Goal: Check status: Check status

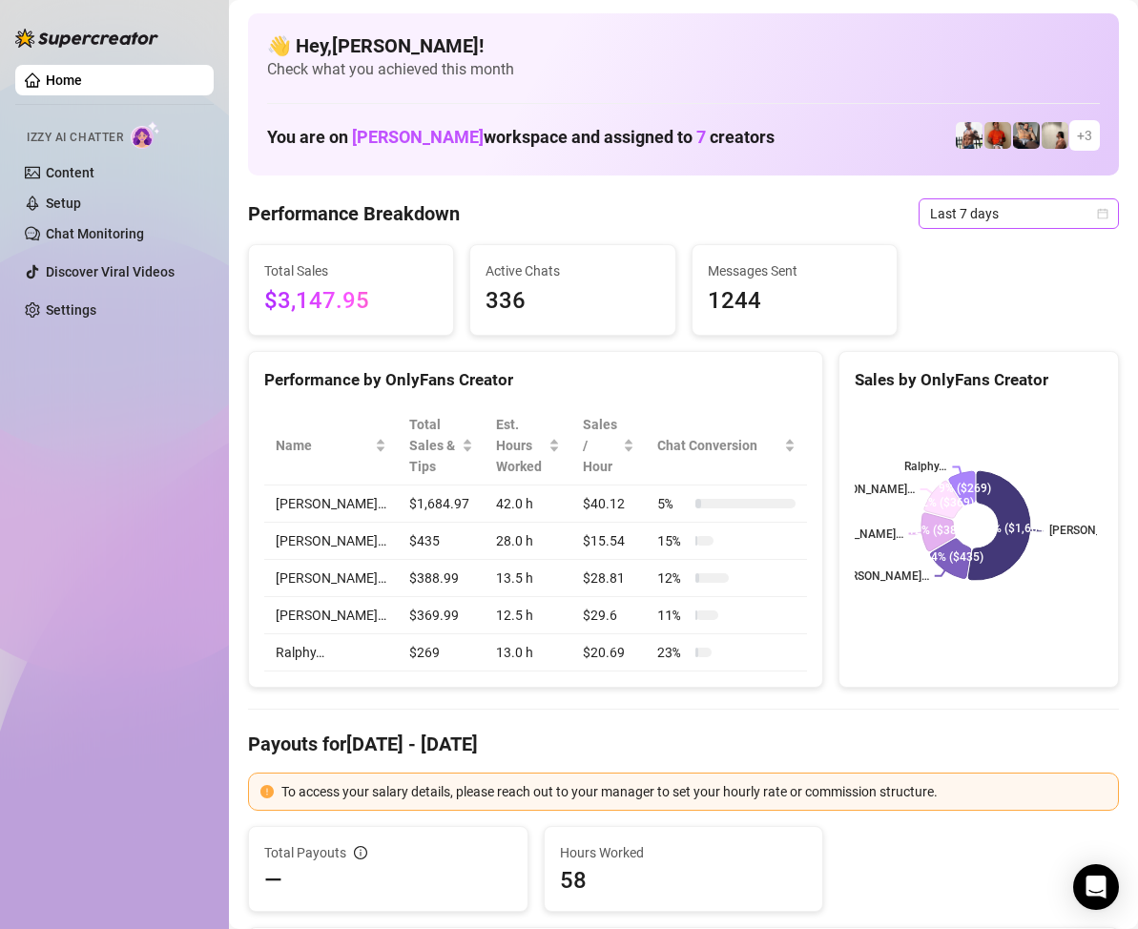
click at [1097, 217] on icon "calendar" at bounding box center [1102, 213] width 11 height 11
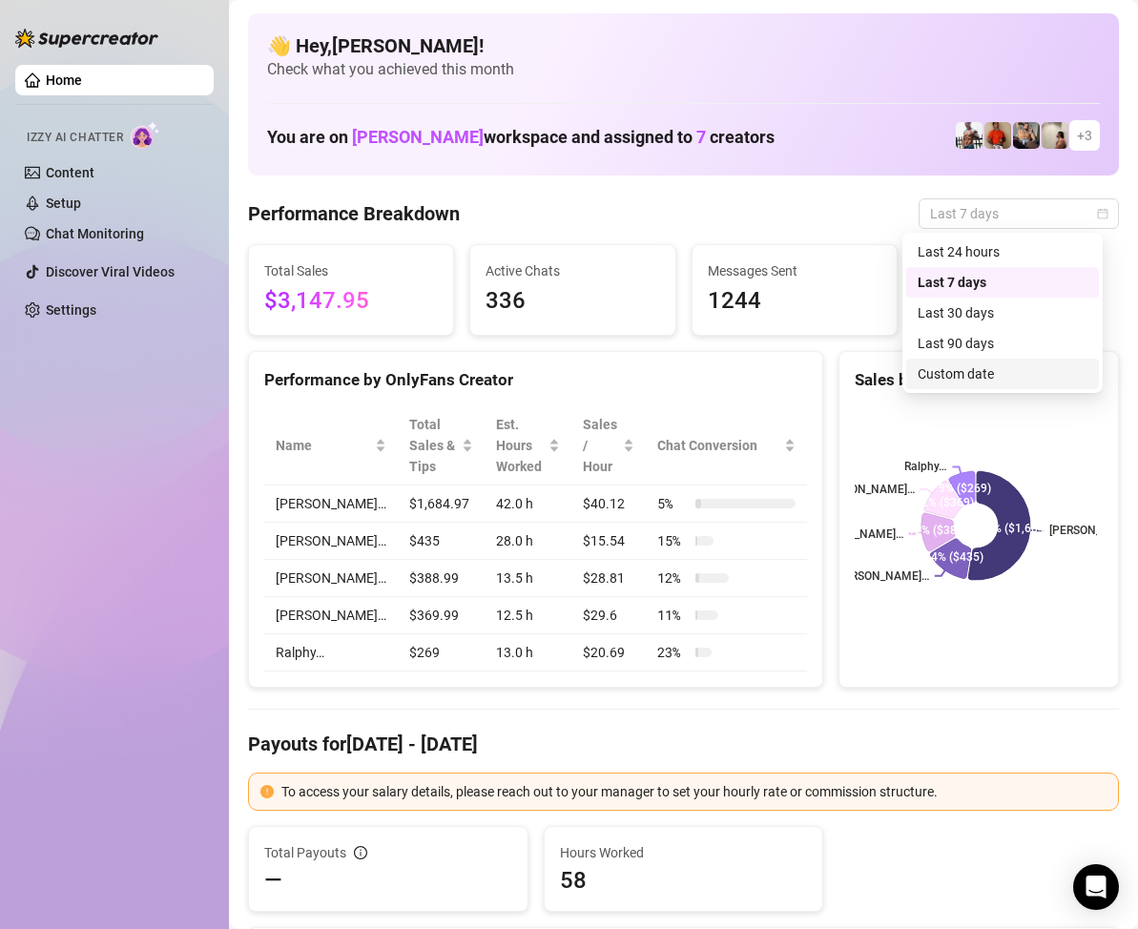
click at [980, 374] on div "Custom date" at bounding box center [1003, 373] width 170 height 21
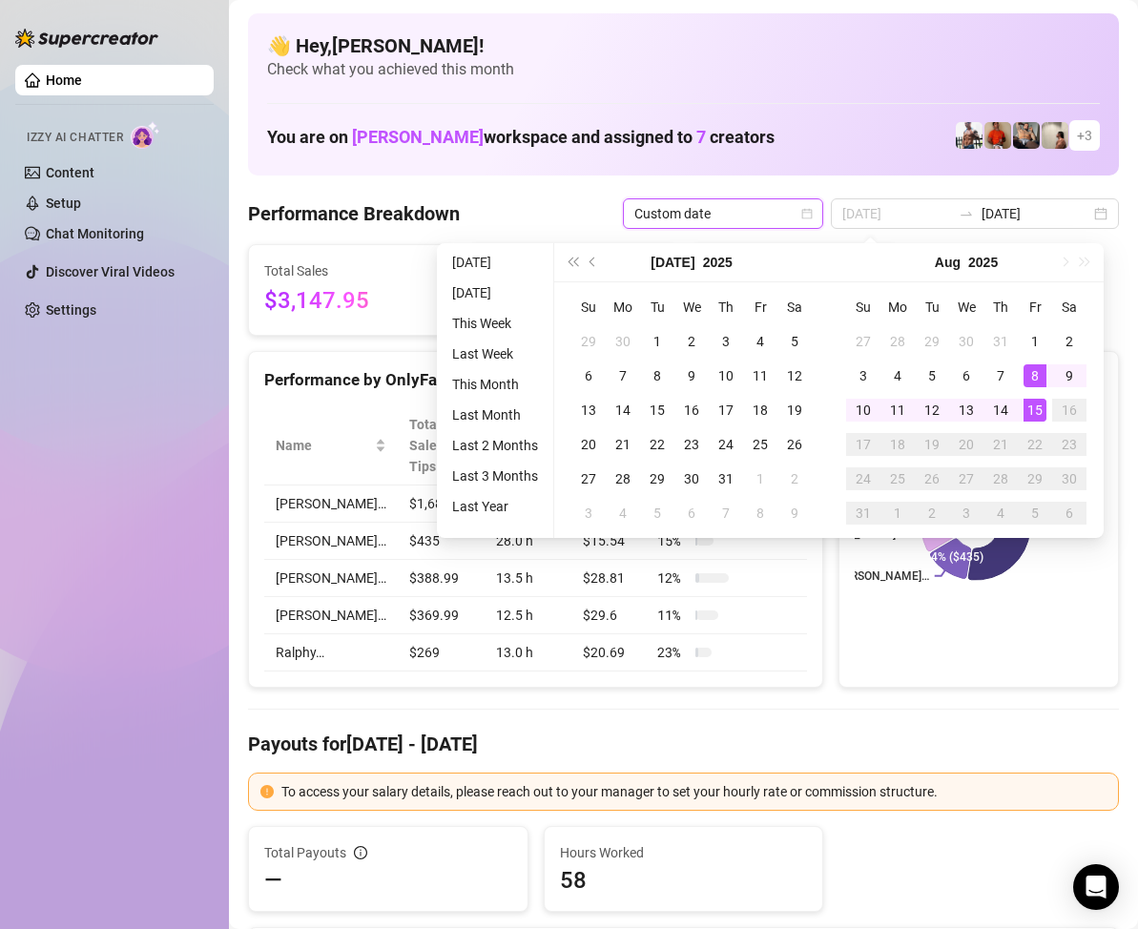
type input "[DATE]"
click at [1035, 400] on div "15" at bounding box center [1034, 410] width 23 height 23
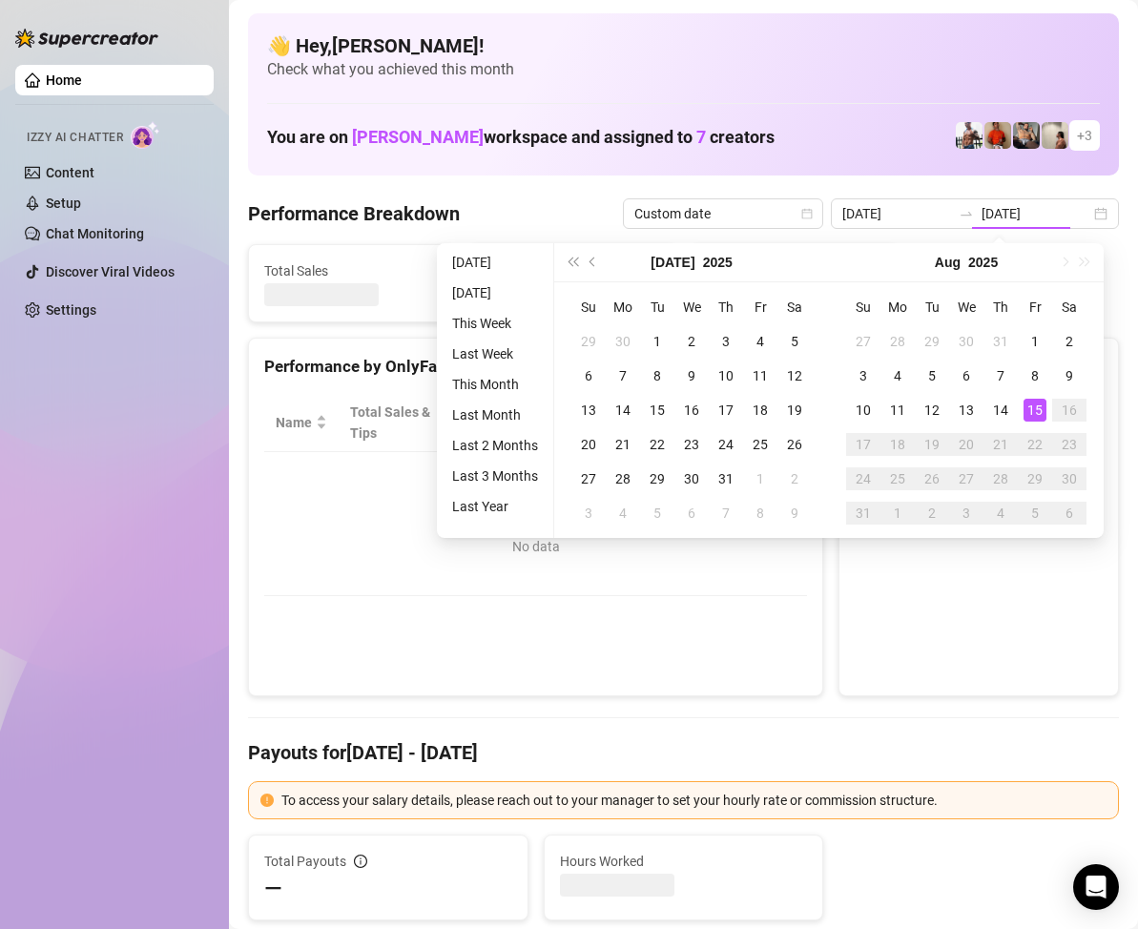
type input "[DATE]"
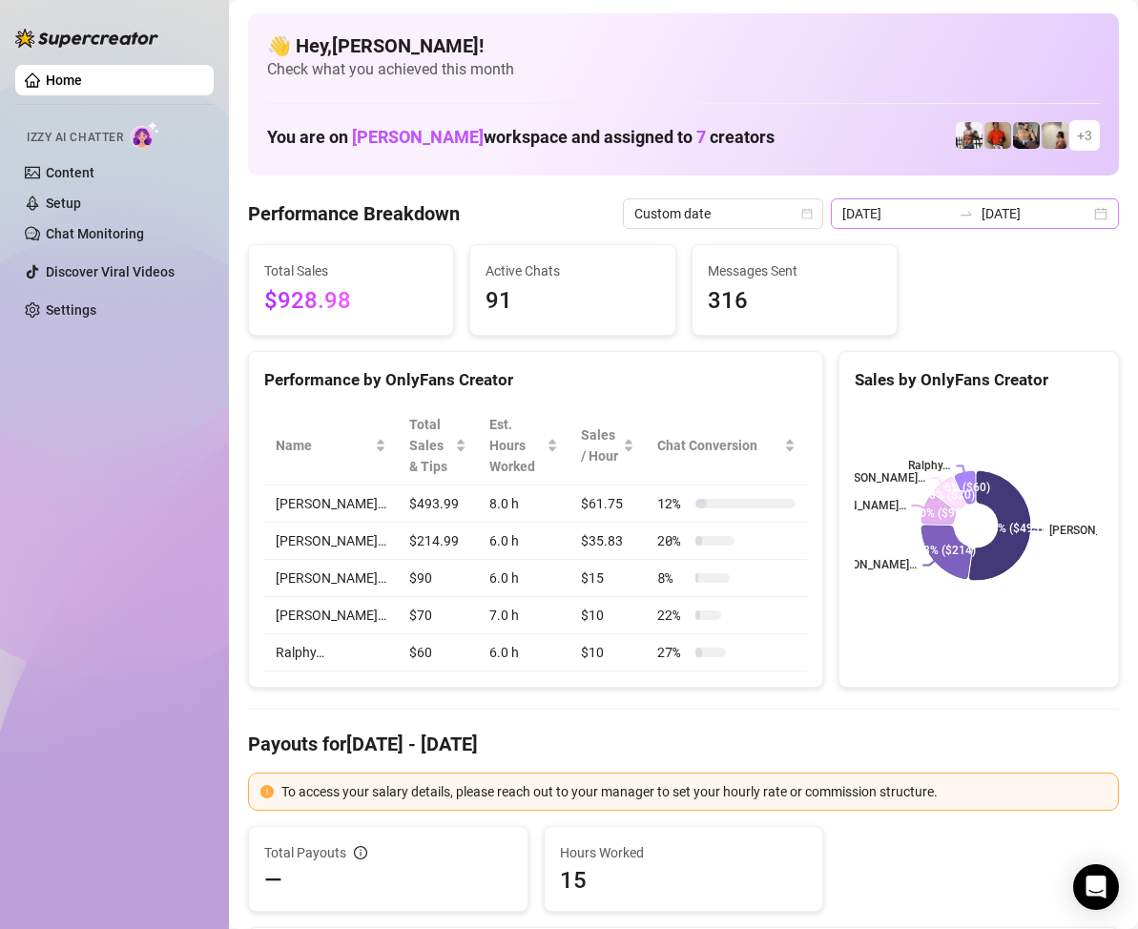
click at [1085, 220] on div "[DATE] [DATE]" at bounding box center [975, 213] width 288 height 31
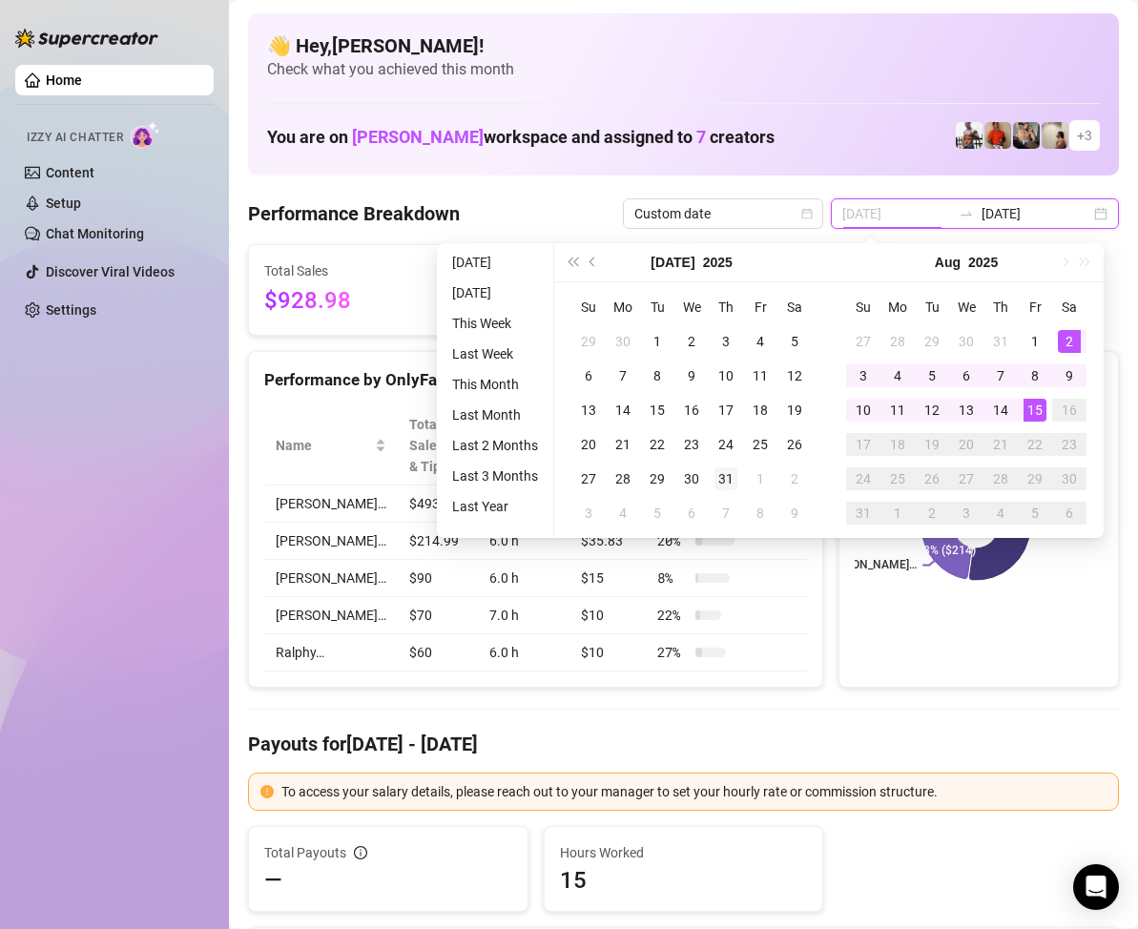
type input "[DATE]"
click at [729, 479] on div "31" at bounding box center [725, 478] width 23 height 23
type input "[DATE]"
click at [1035, 401] on div "15" at bounding box center [1034, 410] width 23 height 23
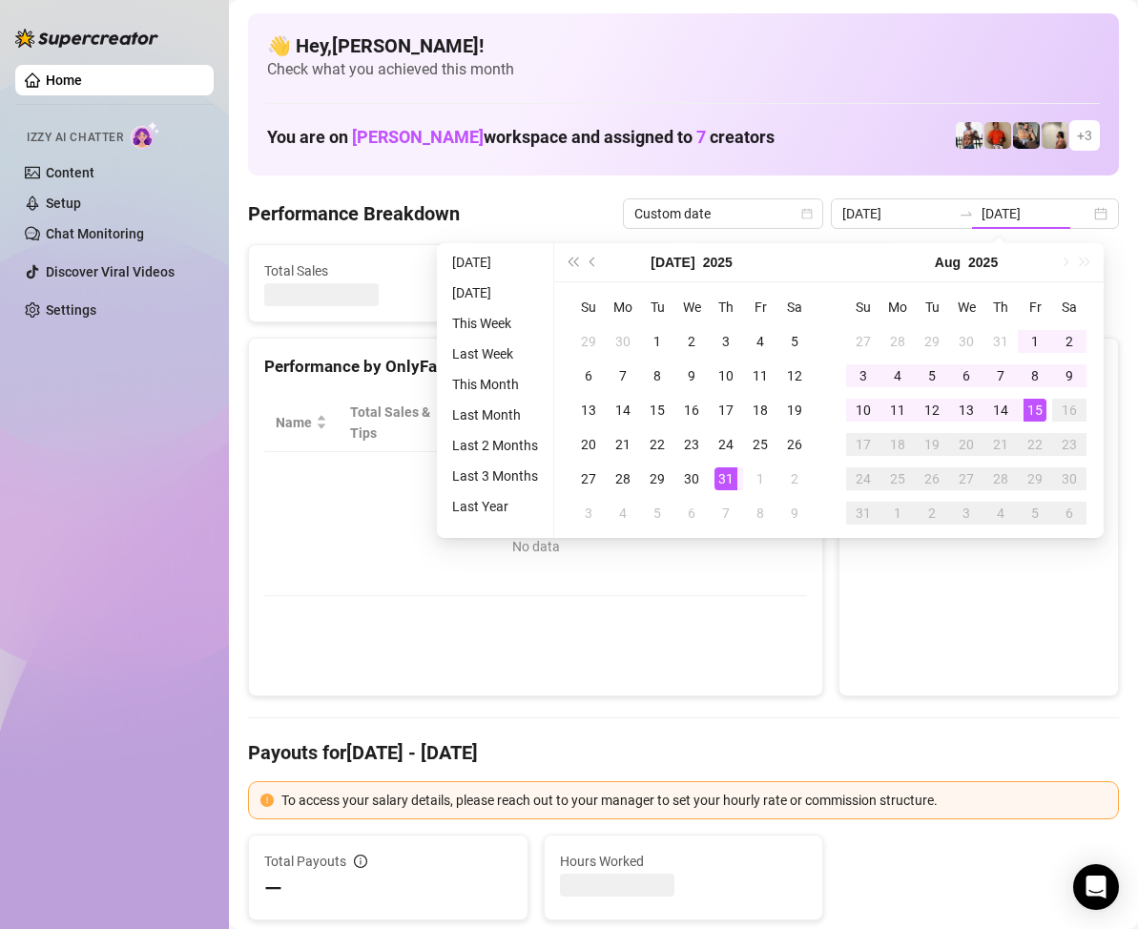
type input "[DATE]"
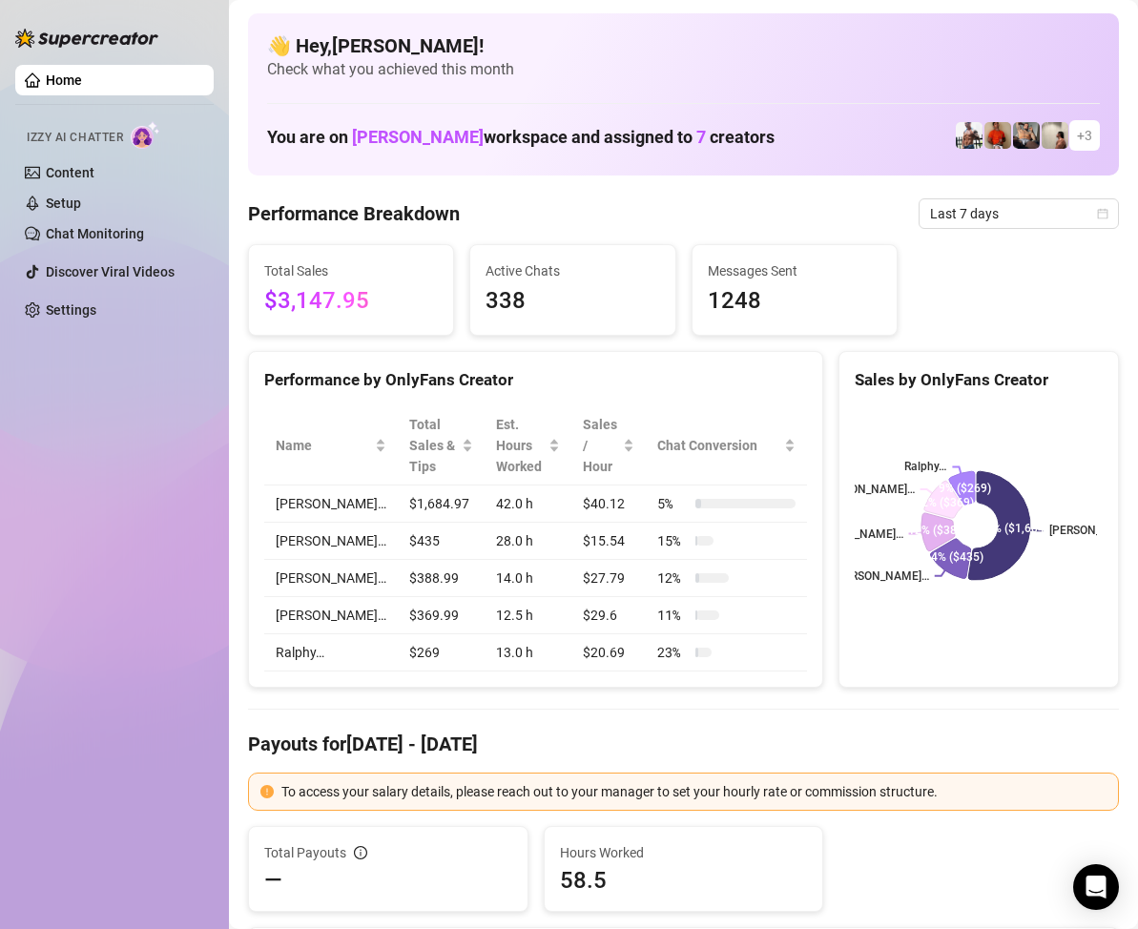
click at [618, 391] on div "Performance by OnlyFans Creator" at bounding box center [535, 380] width 543 height 26
click at [1097, 211] on icon "calendar" at bounding box center [1102, 213] width 11 height 11
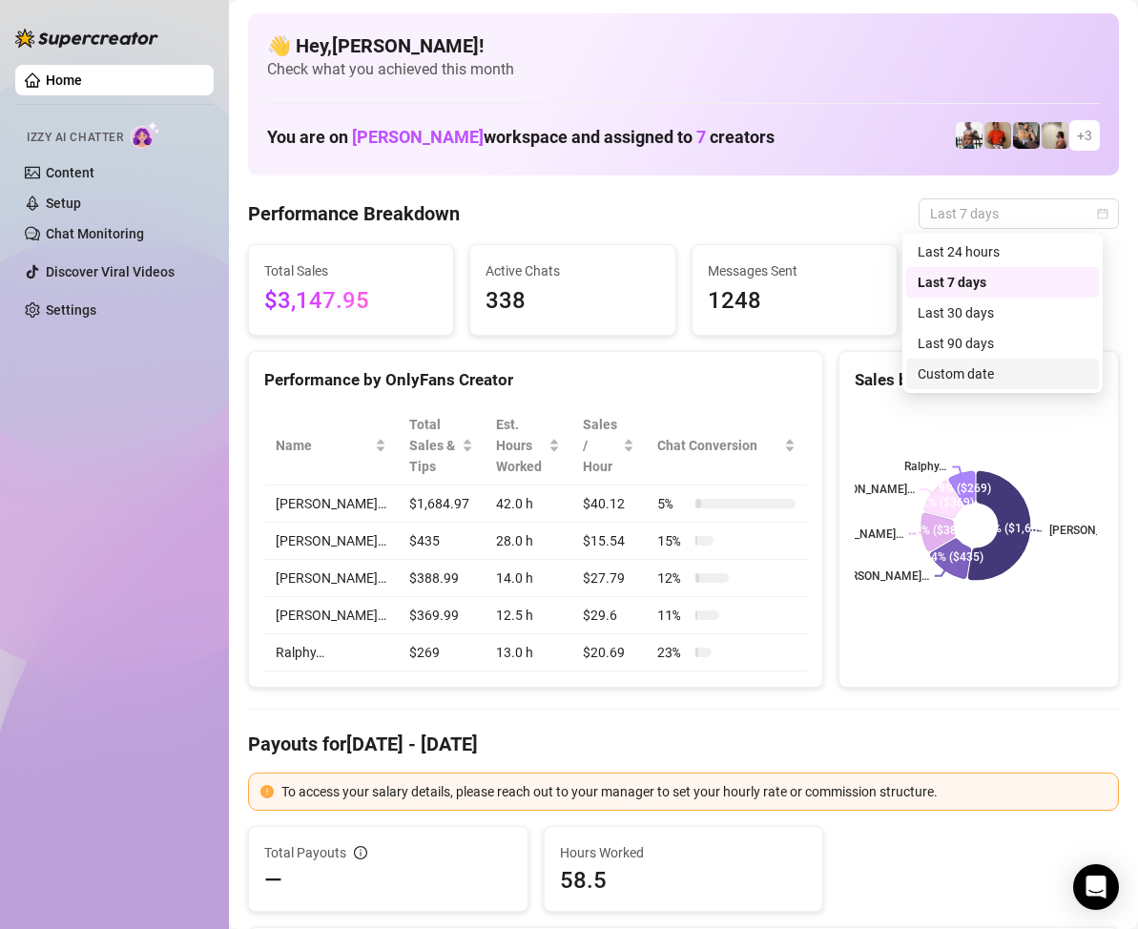
click at [967, 373] on div "Custom date" at bounding box center [1003, 373] width 170 height 21
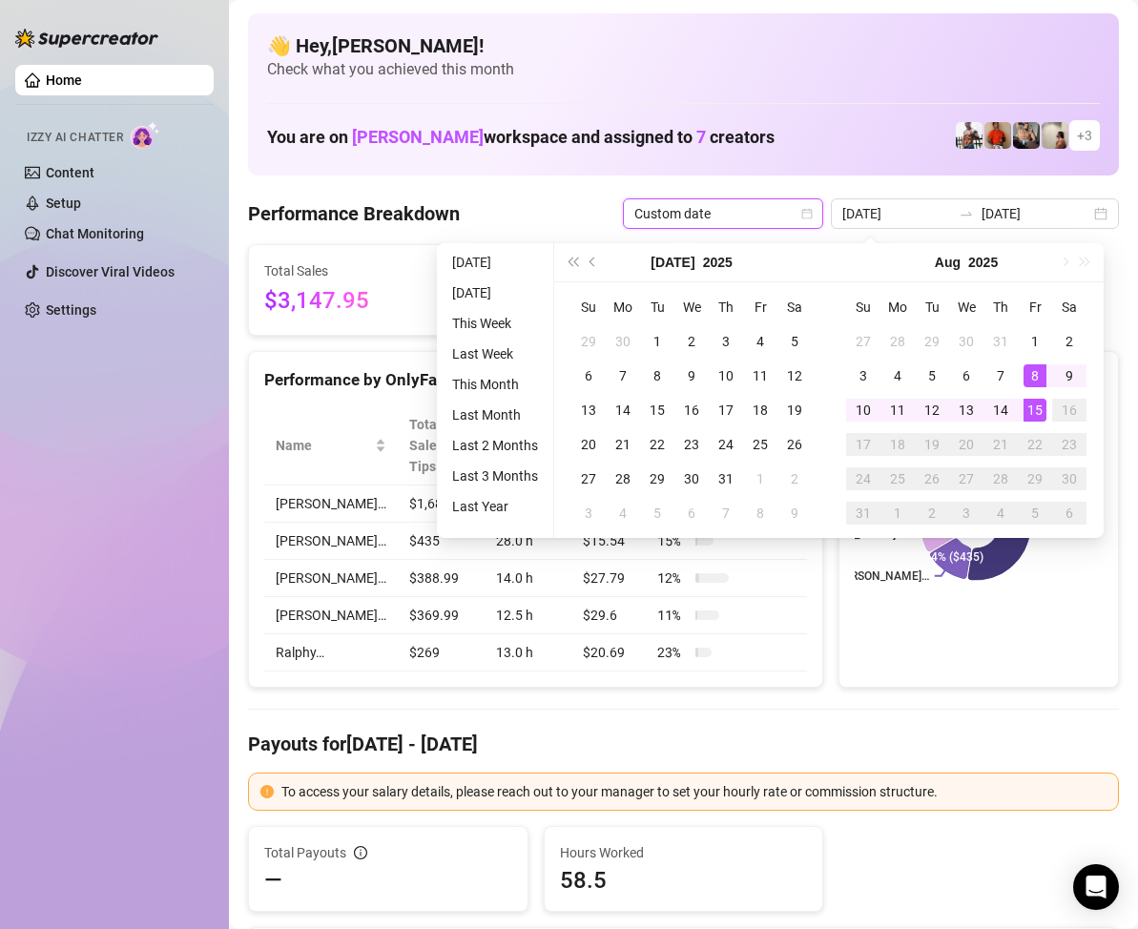
type input "[DATE]"
click at [1037, 410] on div "15" at bounding box center [1034, 410] width 23 height 23
click at [1034, 404] on div "15" at bounding box center [1034, 410] width 23 height 23
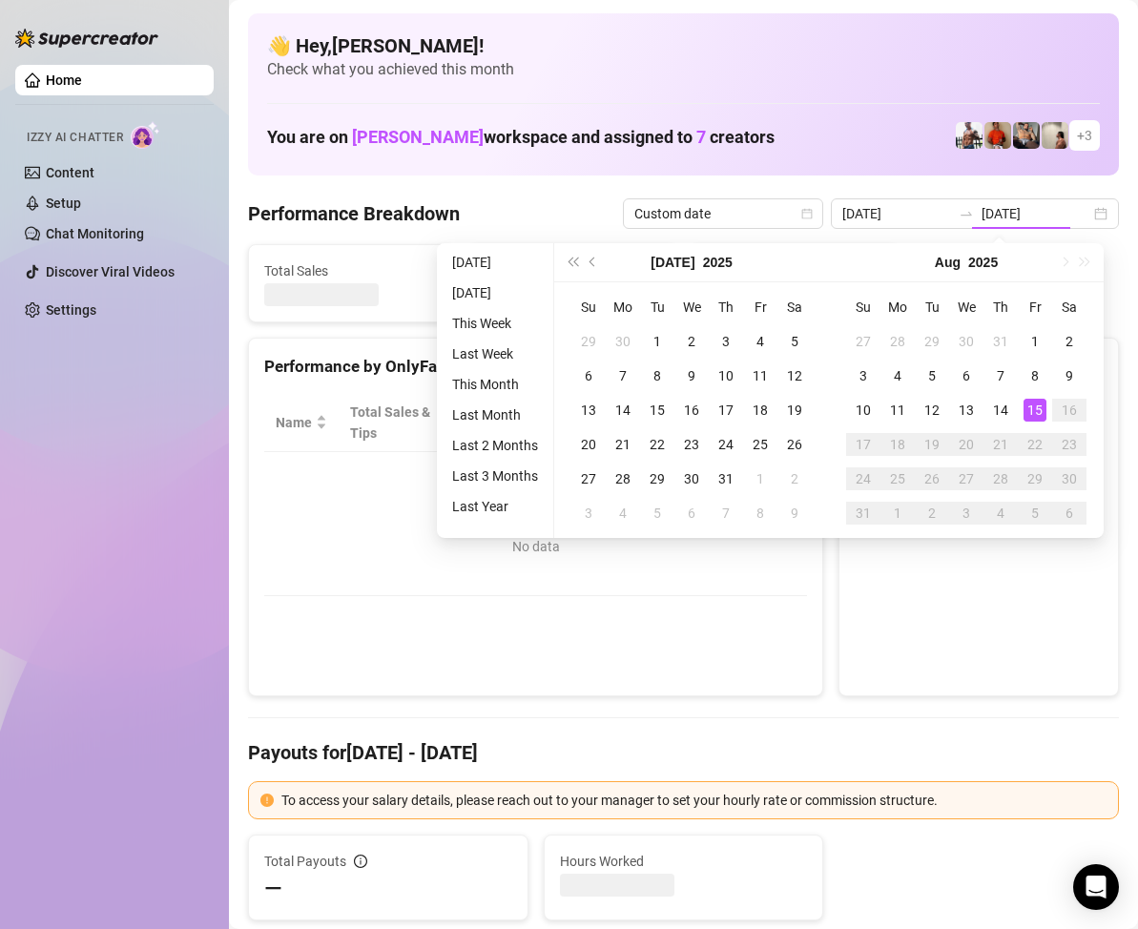
type input "[DATE]"
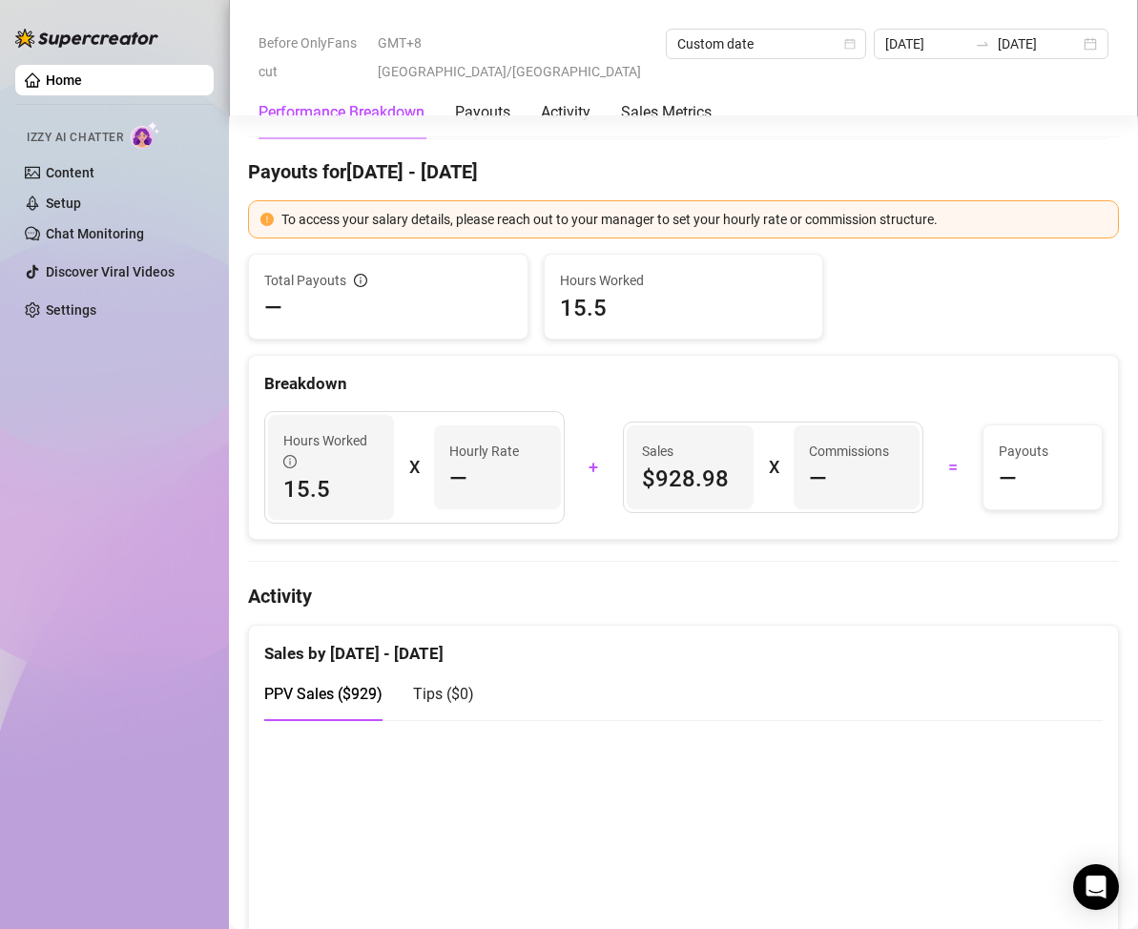
scroll to position [95, 0]
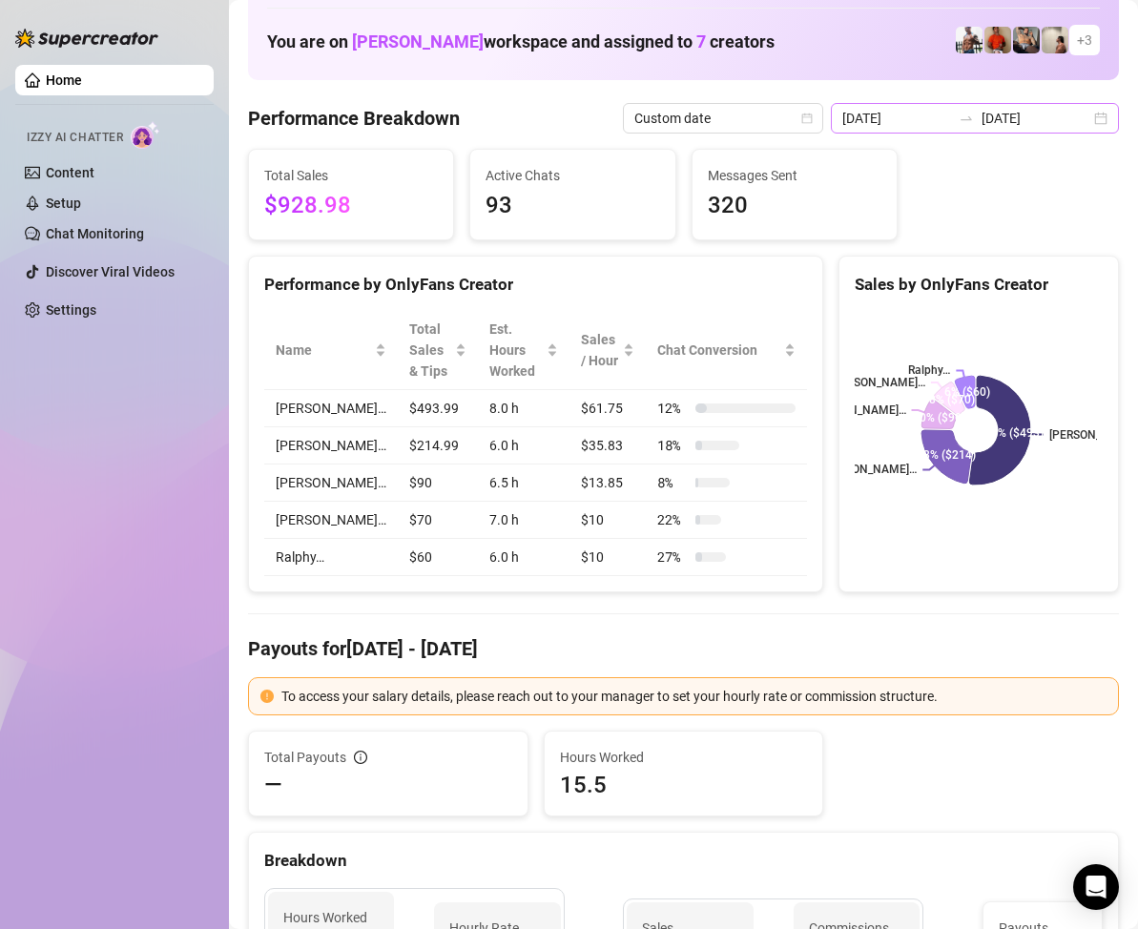
click at [1088, 128] on div "[DATE] [DATE]" at bounding box center [975, 118] width 288 height 31
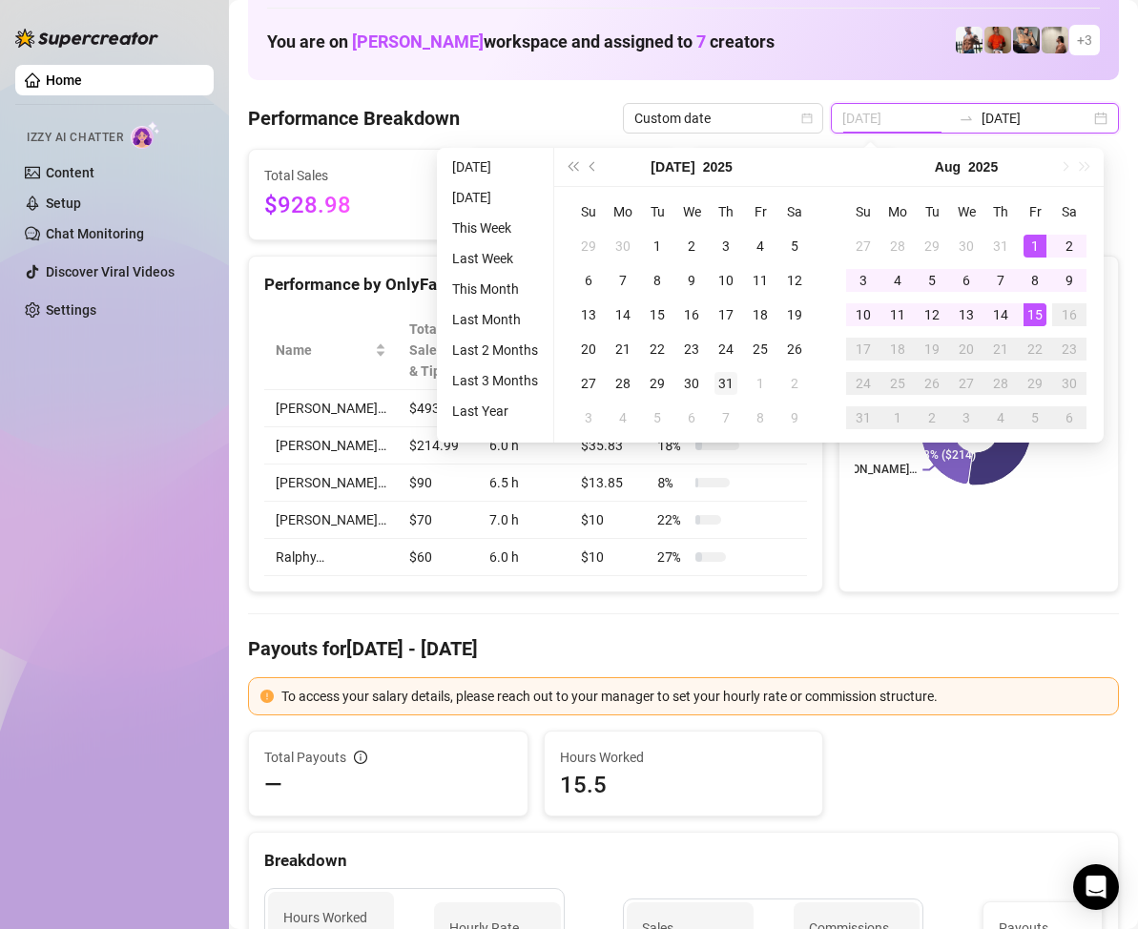
type input "[DATE]"
click at [725, 380] on div "31" at bounding box center [725, 383] width 23 height 23
type input "[DATE]"
click at [1031, 311] on div "15" at bounding box center [1034, 314] width 23 height 23
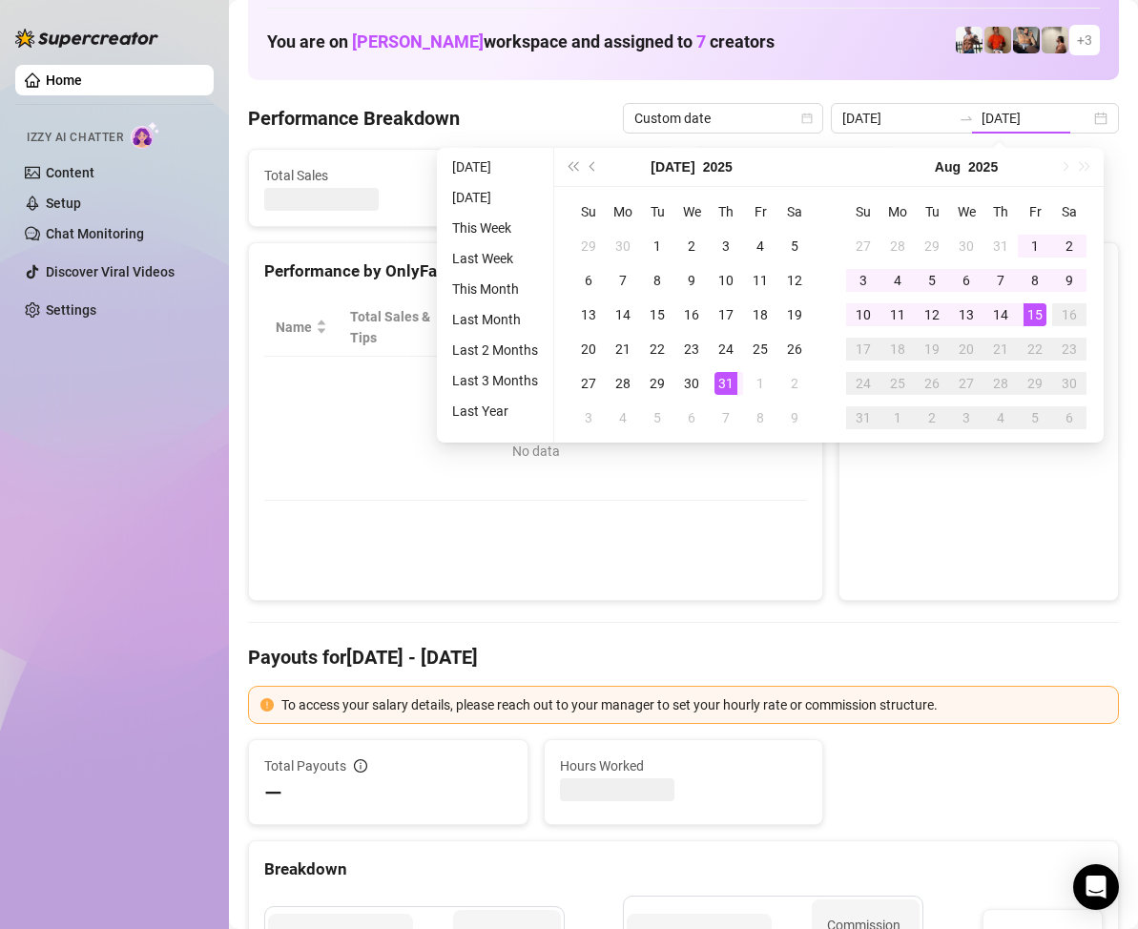
type input "[DATE]"
